Goal: Transaction & Acquisition: Purchase product/service

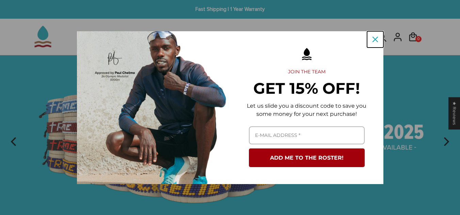
click at [370, 42] on button "Close" at bounding box center [375, 39] width 16 height 16
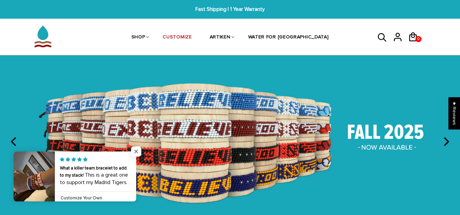
click at [136, 149] on span "Close popup widget" at bounding box center [136, 152] width 10 height 10
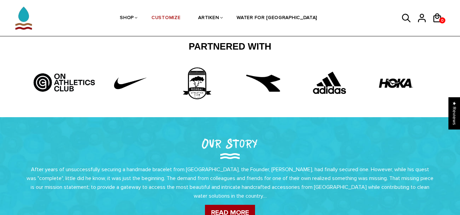
scroll to position [68, 0]
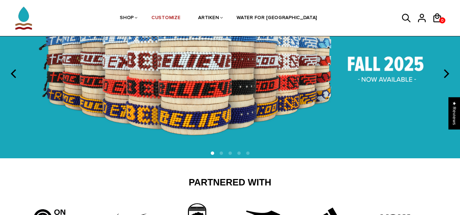
click at [388, 79] on img at bounding box center [230, 72] width 460 height 171
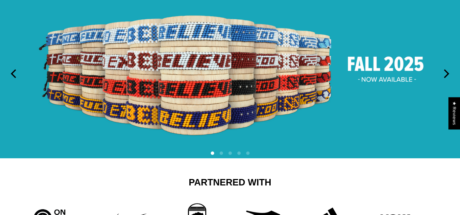
click at [446, 78] on icon "next" at bounding box center [445, 73] width 9 height 9
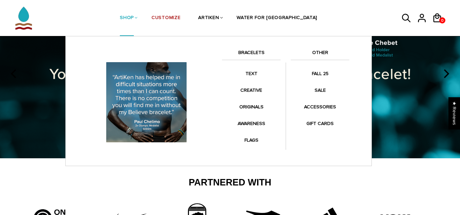
click at [251, 51] on link "BRACELETS" at bounding box center [251, 55] width 59 height 12
click at [255, 51] on link "BRACELETS" at bounding box center [251, 55] width 59 height 12
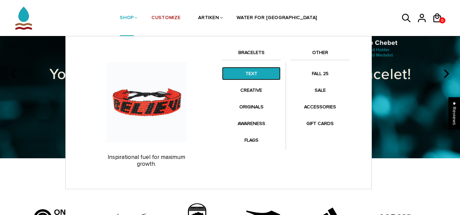
click at [246, 72] on link "TEXT" at bounding box center [251, 73] width 59 height 13
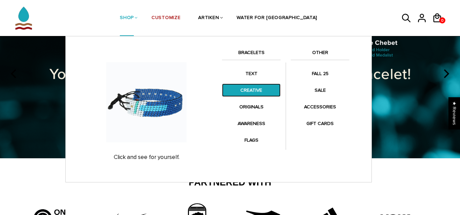
click at [253, 90] on link "CREATIVE" at bounding box center [251, 90] width 59 height 13
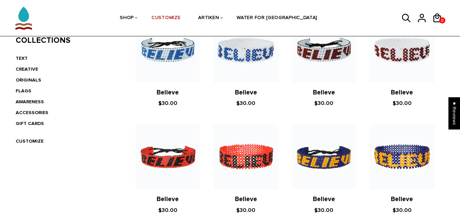
scroll to position [102, 0]
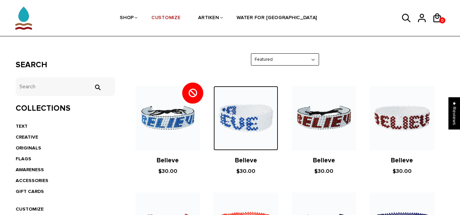
click at [256, 124] on img at bounding box center [245, 118] width 64 height 64
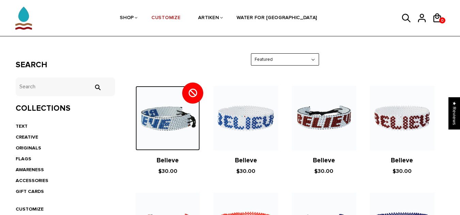
click at [179, 117] on img at bounding box center [167, 118] width 64 height 64
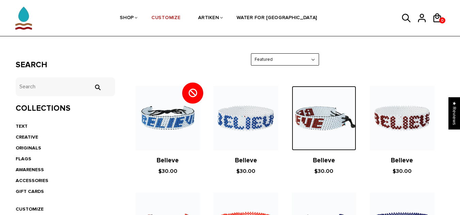
click at [331, 93] on img at bounding box center [324, 118] width 64 height 64
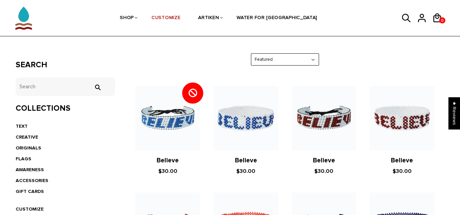
scroll to position [306, 0]
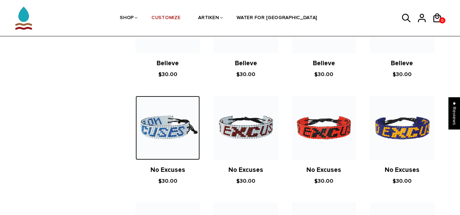
click at [155, 131] on img at bounding box center [167, 128] width 64 height 64
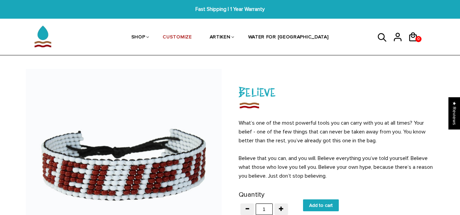
click at [322, 200] on input "Add to cart" at bounding box center [321, 206] width 36 height 12
type input "Add to cart"
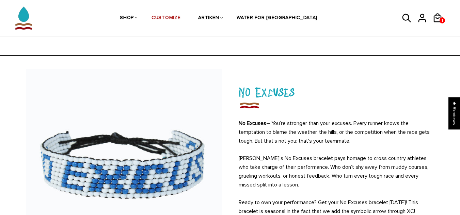
scroll to position [136, 0]
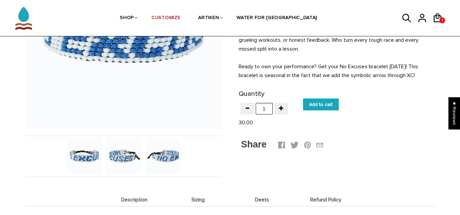
click at [323, 105] on input "Add to cart" at bounding box center [321, 105] width 36 height 12
type input "Add to cart"
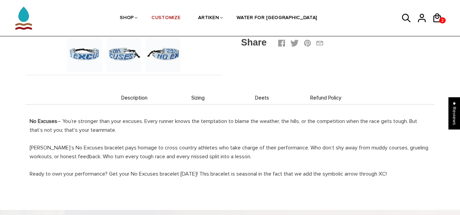
scroll to position [306, 0]
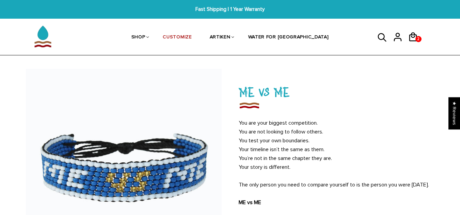
scroll to position [68, 0]
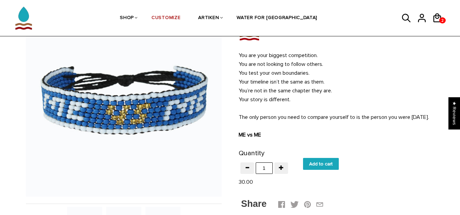
click at [317, 170] on input "Add to cart" at bounding box center [321, 164] width 36 height 12
type input "Add to cart"
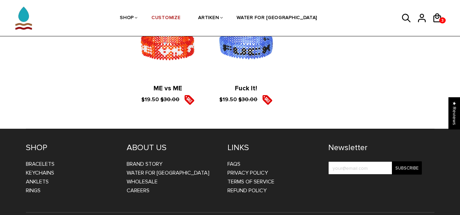
scroll to position [1054, 0]
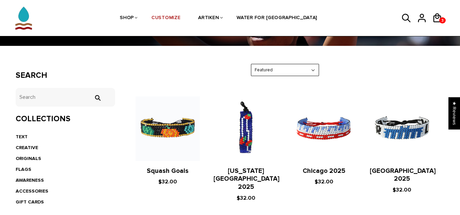
scroll to position [96, 0]
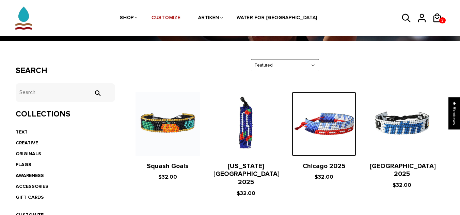
click at [335, 118] on img at bounding box center [324, 124] width 64 height 64
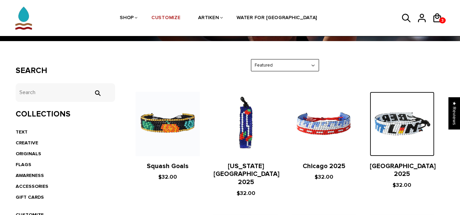
click at [418, 92] on img at bounding box center [402, 124] width 64 height 64
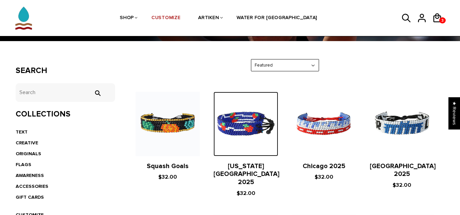
click at [238, 92] on img at bounding box center [245, 124] width 64 height 64
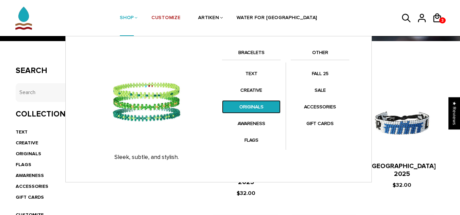
click at [258, 109] on link "ORIGINALS" at bounding box center [251, 106] width 59 height 13
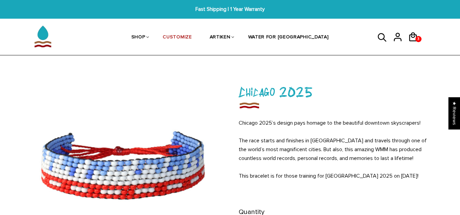
scroll to position [68, 0]
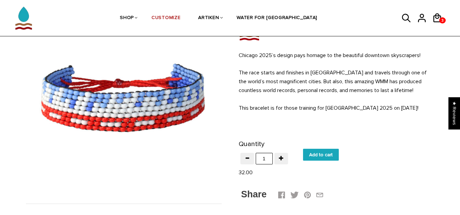
click at [311, 155] on input "Add to cart" at bounding box center [321, 155] width 36 height 12
type input "Add to cart"
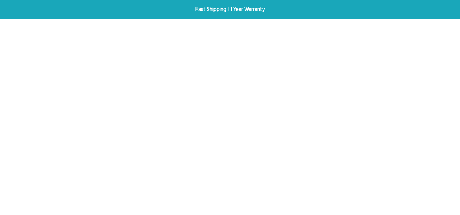
scroll to position [68, 0]
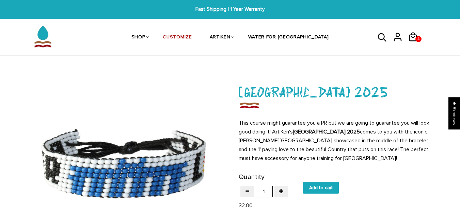
click at [315, 190] on input "Add to cart" at bounding box center [321, 188] width 36 height 12
type input "Add to cart"
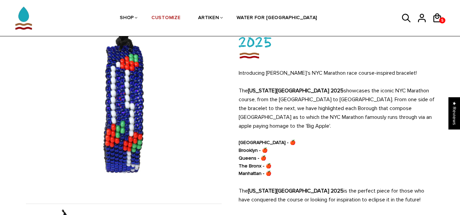
scroll to position [136, 0]
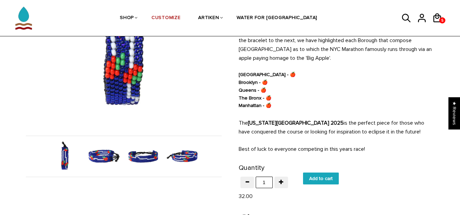
click at [322, 173] on input "Add to cart" at bounding box center [321, 179] width 36 height 12
type input "Add to cart"
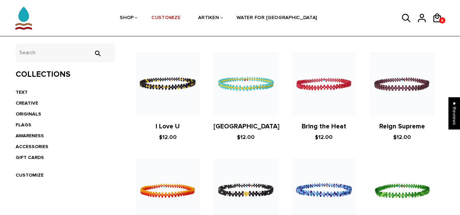
scroll to position [34, 0]
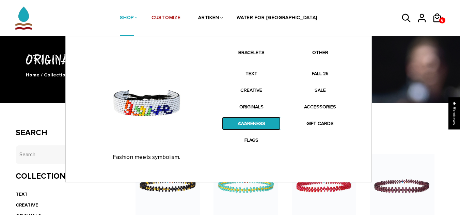
click at [258, 124] on link "AWARENESS" at bounding box center [251, 123] width 59 height 13
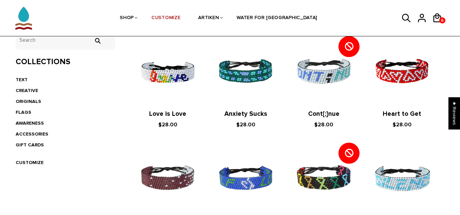
scroll to position [115, 0]
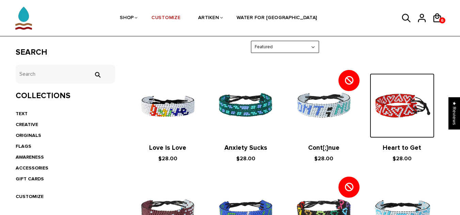
click at [402, 124] on img at bounding box center [402, 106] width 64 height 64
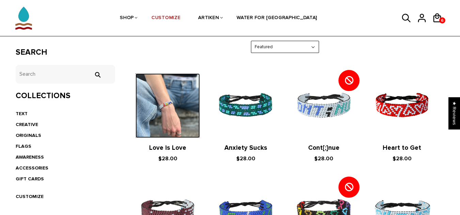
click at [164, 101] on img at bounding box center [167, 106] width 64 height 64
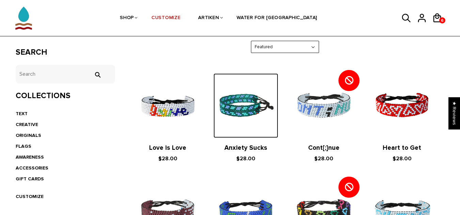
click at [244, 131] on img at bounding box center [245, 106] width 64 height 64
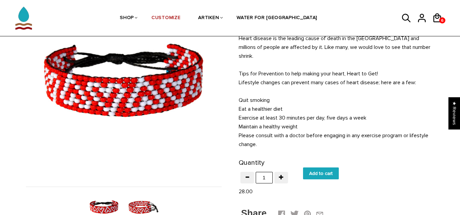
scroll to position [87, 0]
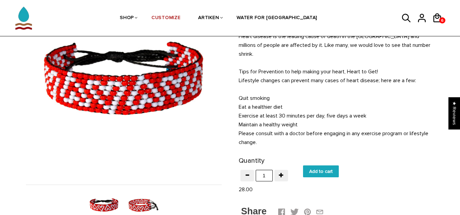
click at [336, 166] on input "Add to cart" at bounding box center [321, 172] width 36 height 12
type input "Add to cart"
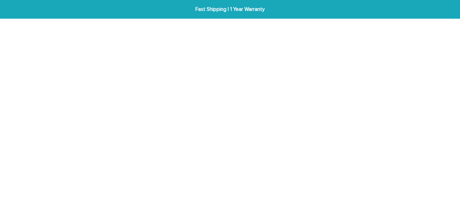
scroll to position [87, 0]
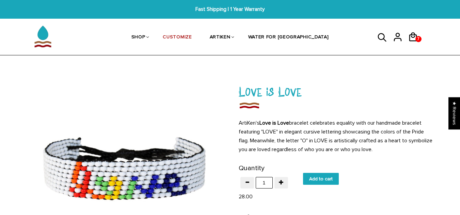
click at [321, 178] on input "Add to cart" at bounding box center [321, 179] width 36 height 12
type input "Add to cart"
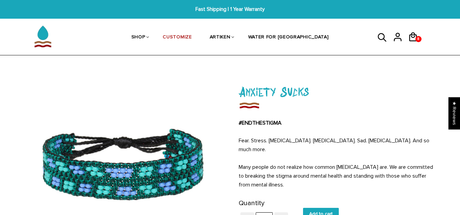
scroll to position [34, 0]
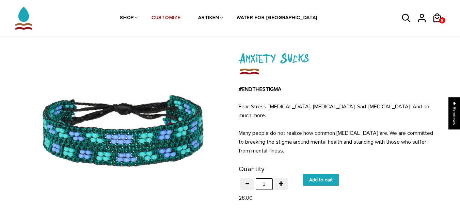
click at [319, 174] on input "Add to cart" at bounding box center [321, 180] width 36 height 12
type input "Add to cart"
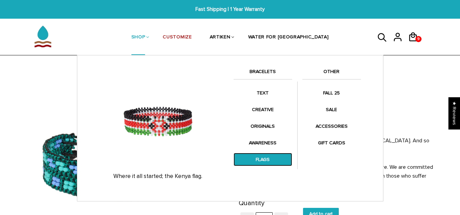
click at [263, 156] on link "FLAGS" at bounding box center [262, 159] width 59 height 13
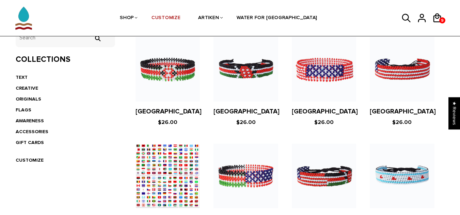
scroll to position [143, 0]
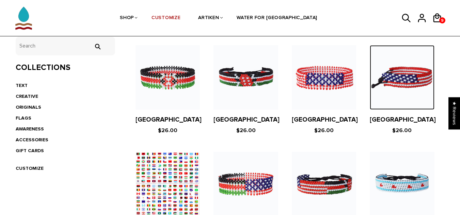
click at [418, 83] on img at bounding box center [402, 77] width 64 height 64
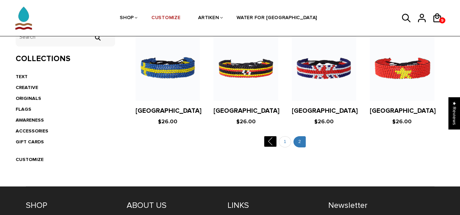
scroll to position [154, 0]
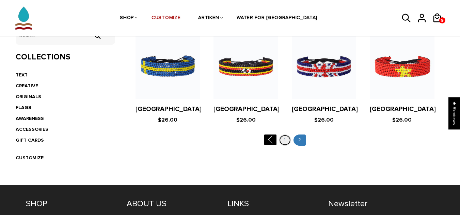
click at [288, 140] on link "1" at bounding box center [285, 140] width 12 height 11
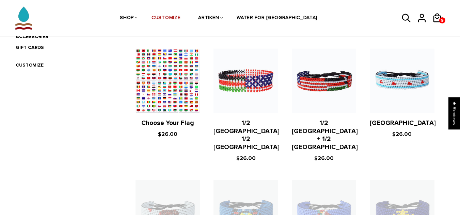
scroll to position [248, 0]
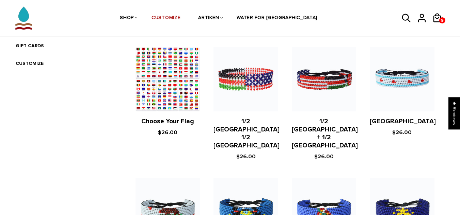
click at [152, 87] on figure at bounding box center [167, 79] width 64 height 64
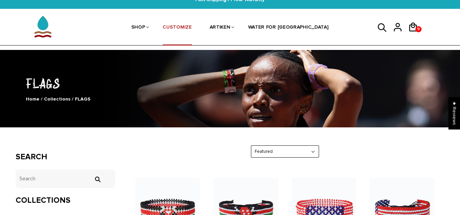
scroll to position [0, 0]
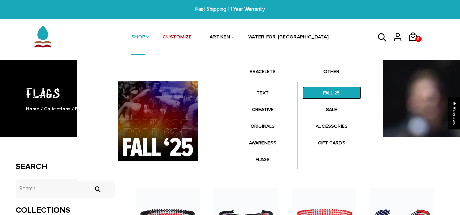
click at [337, 92] on link "FALL 25" at bounding box center [331, 92] width 59 height 13
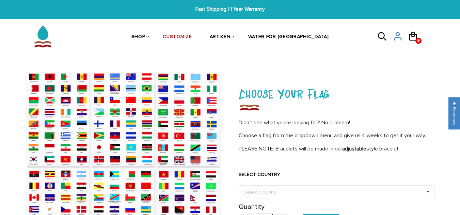
scroll to position [34, 0]
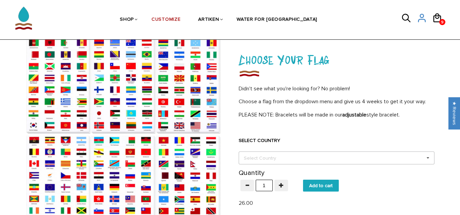
click at [313, 158] on div "Select Country Others [GEOGRAPHIC_DATA] [GEOGRAPHIC_DATA] [GEOGRAPHIC_DATA] [GE…" at bounding box center [337, 158] width 196 height 13
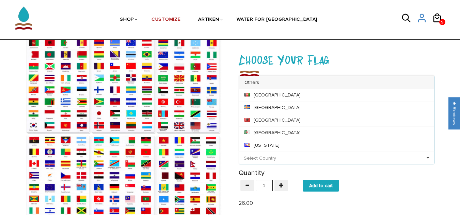
scroll to position [0, 0]
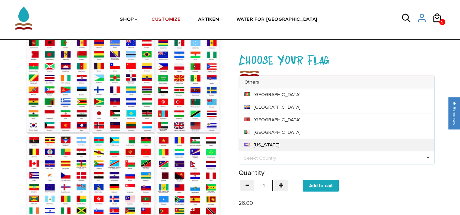
click at [289, 143] on div "[US_STATE]" at bounding box center [336, 145] width 195 height 13
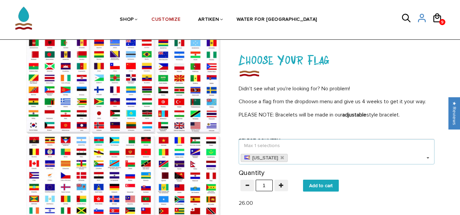
scroll to position [0, 0]
click at [284, 158] on icon at bounding box center [281, 158] width 3 height 4
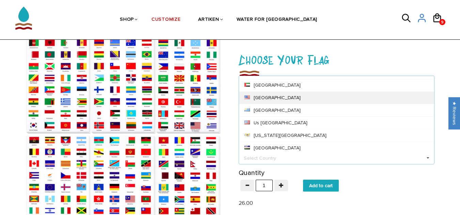
scroll to position [2865, 0]
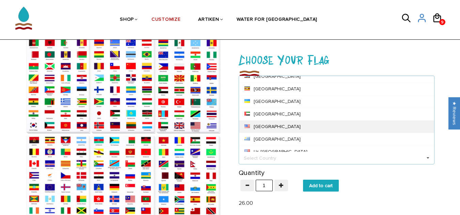
click at [286, 124] on div "United States" at bounding box center [336, 126] width 195 height 13
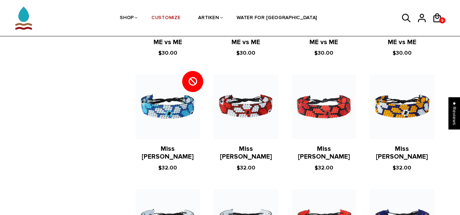
scroll to position [962, 0]
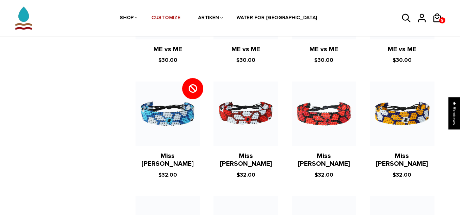
drag, startPoint x: 223, startPoint y: 105, endPoint x: 108, endPoint y: 127, distance: 117.2
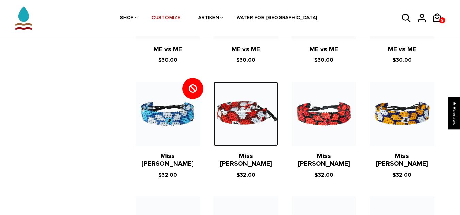
click at [239, 123] on img at bounding box center [245, 114] width 64 height 64
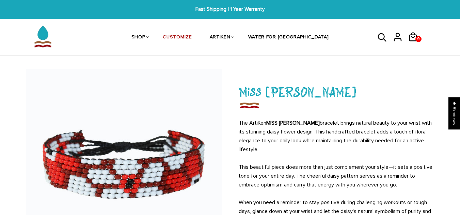
scroll to position [102, 0]
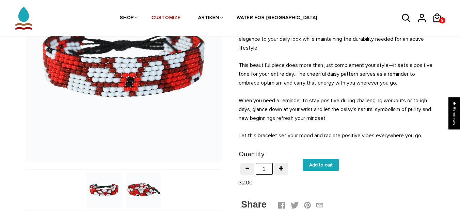
click at [313, 166] on input "Add to cart" at bounding box center [321, 165] width 36 height 12
type input "Add to cart"
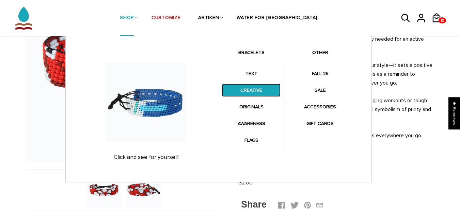
click at [257, 90] on link "CREATIVE" at bounding box center [251, 90] width 59 height 13
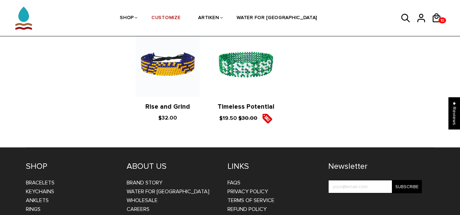
scroll to position [633, 0]
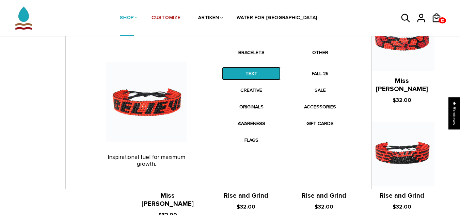
click at [255, 70] on link "TEXT" at bounding box center [251, 73] width 59 height 13
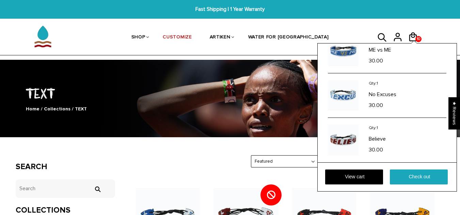
scroll to position [621, 0]
click at [433, 174] on link "Check out" at bounding box center [419, 177] width 58 height 15
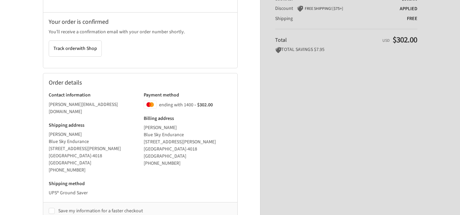
scroll to position [199, 0]
